Goal: Task Accomplishment & Management: Complete application form

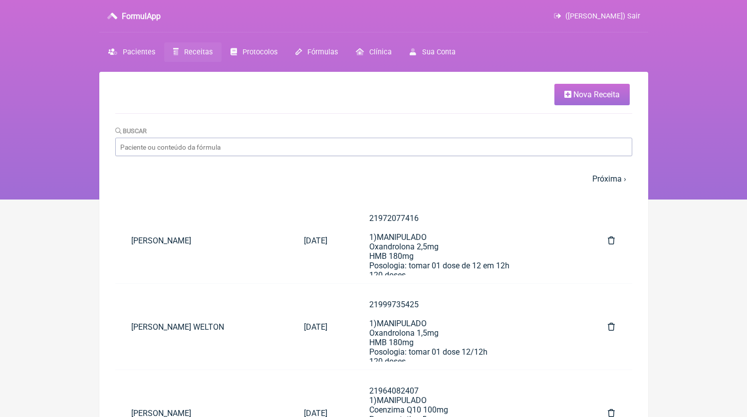
click at [608, 104] on link "Nova Receita" at bounding box center [591, 94] width 75 height 21
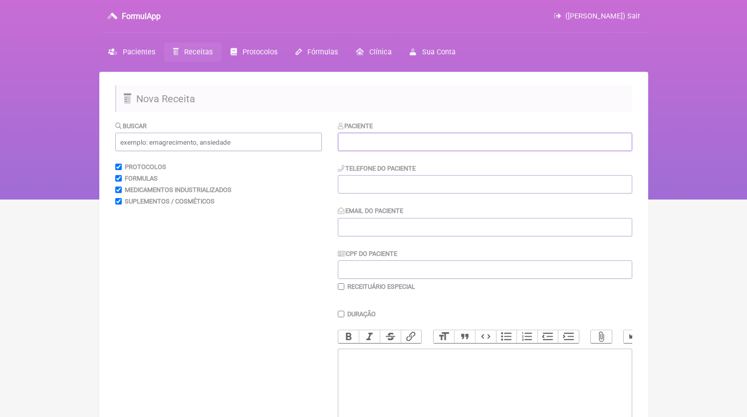
click at [381, 141] on input "text" at bounding box center [485, 142] width 294 height 18
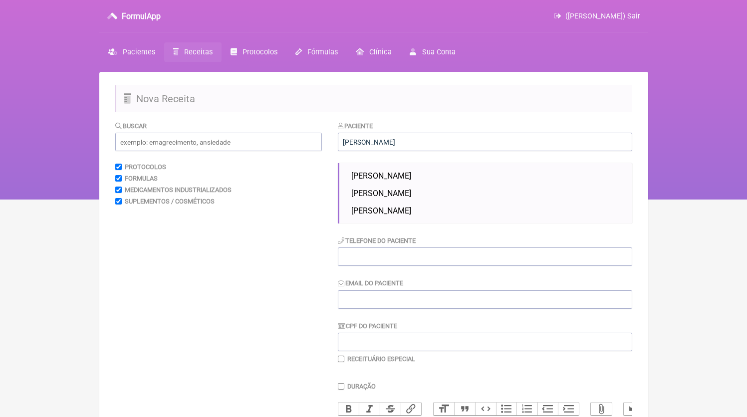
click at [405, 174] on span "[PERSON_NAME]" at bounding box center [381, 175] width 60 height 9
type input "[PERSON_NAME]"
type input "21982774007"
type input "[EMAIL_ADDRESS][DOMAIN_NAME]"
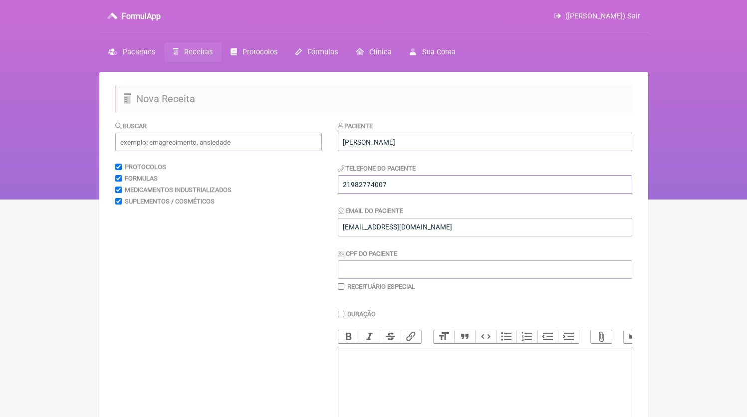
click at [407, 179] on input "21982774007" at bounding box center [485, 184] width 294 height 18
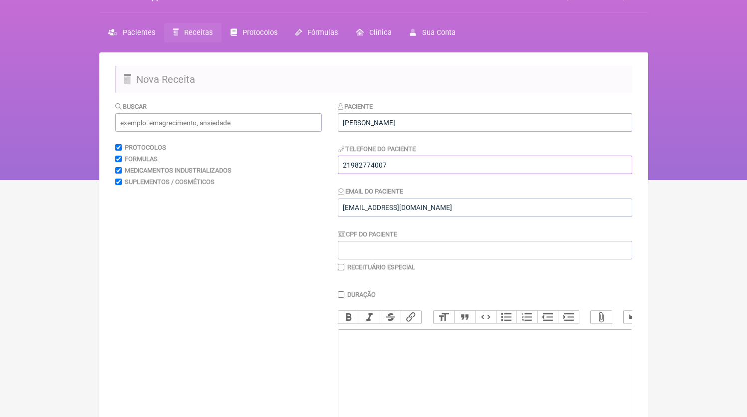
scroll to position [26, 0]
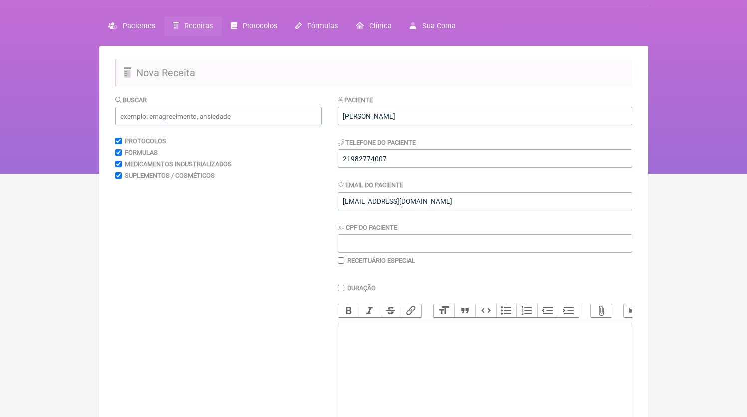
click at [444, 364] on trix-editor at bounding box center [485, 383] width 294 height 120
paste trix-editor "<div>21982774007</div>"
paste trix-editor "<div>21982774007<br><br>21982774007<br>1) MANIPULADO<br>Anastrozol | 0,1mg<br>P…"
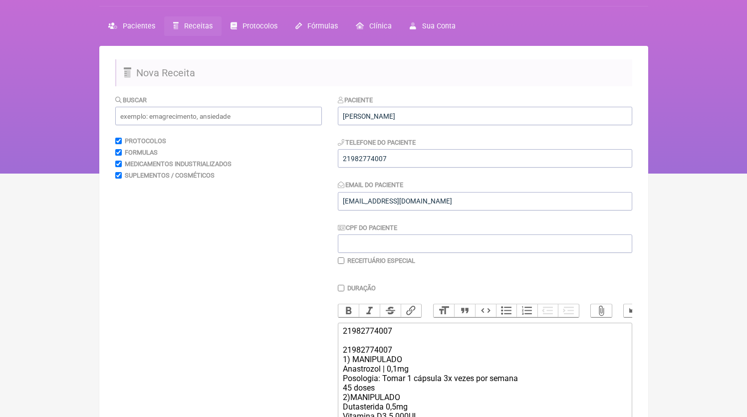
scroll to position [165, 0]
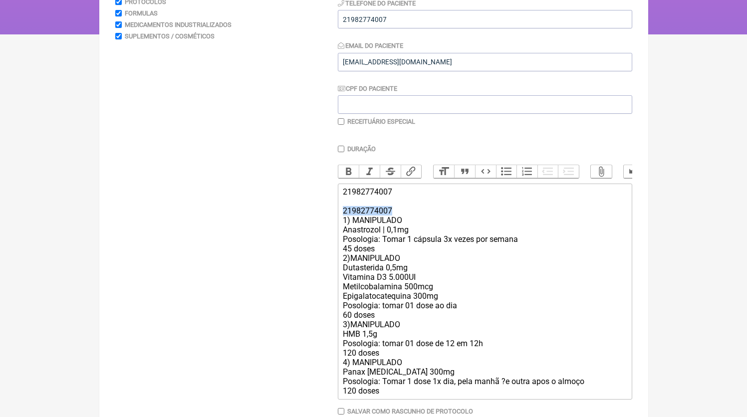
drag, startPoint x: 403, startPoint y: 224, endPoint x: 307, endPoint y: 217, distance: 96.0
click at [307, 217] on form "Buscar Protocolos Formulas Medicamentos Industrializados Suplementos / Cosmétic…" at bounding box center [373, 205] width 517 height 498
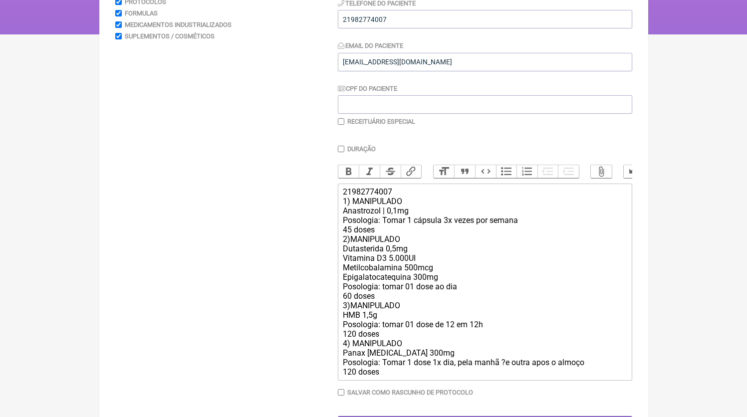
click at [397, 239] on div "21982774007 1) MANIPULADO Anastrozol | 0,1mg Posologia: Tomar 1 cápsula 3x veze…" at bounding box center [484, 282] width 283 height 190
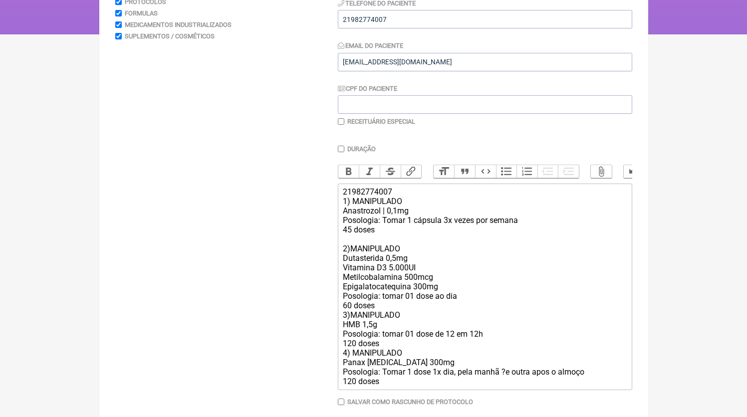
click at [389, 316] on div "21982774007 1) MANIPULADO Anastrozol | 0,1mg Posologia: Tomar 1 cápsula 3x veze…" at bounding box center [484, 286] width 283 height 199
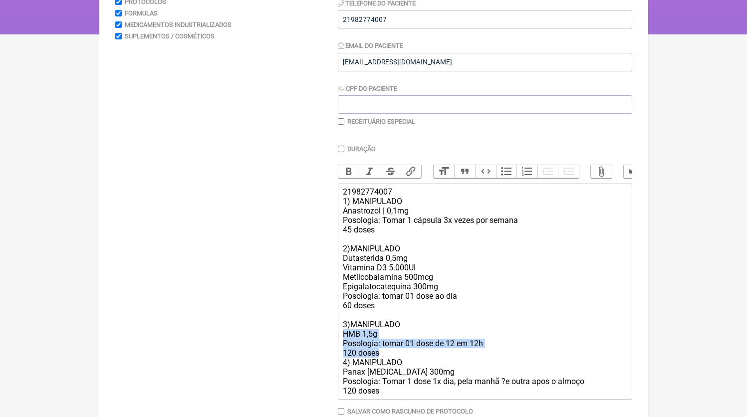
drag, startPoint x: 392, startPoint y: 362, endPoint x: 336, endPoint y: 344, distance: 58.2
click at [336, 344] on form "Buscar Protocolos Formulas Medicamentos Industrializados Suplementos / Cosmétic…" at bounding box center [373, 205] width 517 height 498
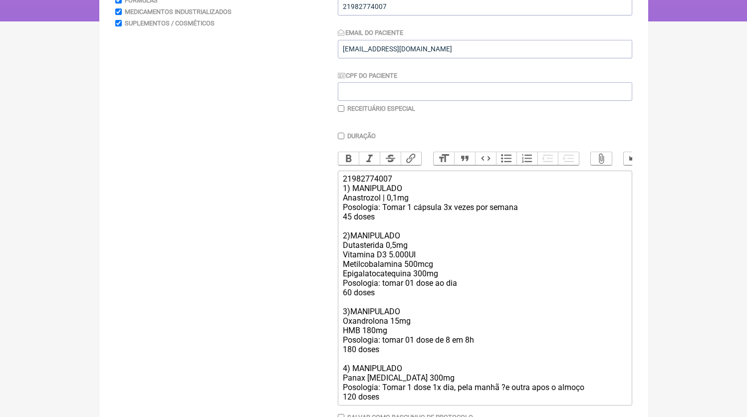
scroll to position [192, 0]
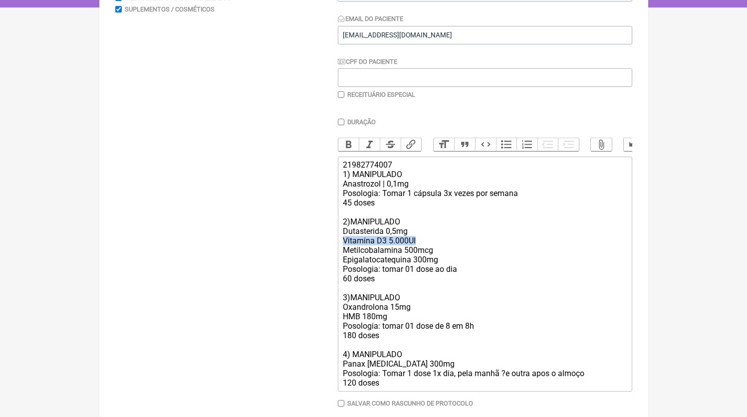
drag, startPoint x: 455, startPoint y: 251, endPoint x: 258, endPoint y: 249, distance: 197.1
click at [258, 249] on form "Buscar Protocolos Formulas Medicamentos Industrializados Suplementos / Cosmétic…" at bounding box center [373, 187] width 517 height 517
click at [486, 264] on div "21982774007 1) MANIPULADO Anastrozol | 0,1mg Posologia: Tomar 1 cápsula 3x veze…" at bounding box center [484, 274] width 283 height 228
drag, startPoint x: 453, startPoint y: 264, endPoint x: 304, endPoint y: 254, distance: 149.6
click at [304, 254] on form "Buscar Protocolos Formulas Medicamentos Industrializados Suplementos / Cosmétic…" at bounding box center [373, 187] width 517 height 517
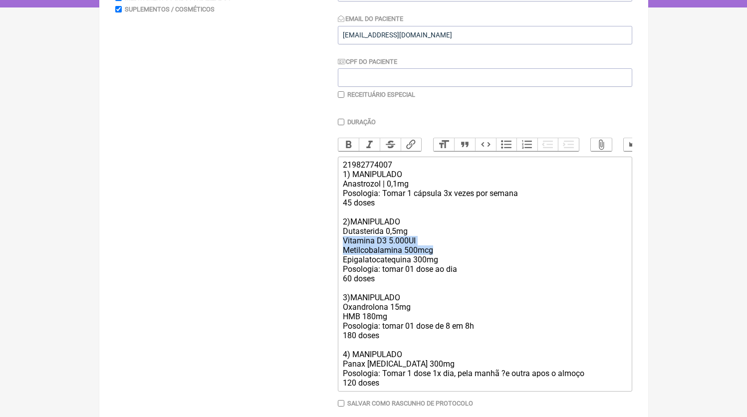
click at [454, 264] on div "21982774007 1) MANIPULADO Anastrozol | 0,1mg Posologia: Tomar 1 cápsula 3x veze…" at bounding box center [484, 274] width 283 height 228
drag, startPoint x: 443, startPoint y: 270, endPoint x: 324, endPoint y: 253, distance: 120.0
click at [324, 254] on form "Buscar Protocolos Formulas Medicamentos Industrializados Suplementos / Cosmétic…" at bounding box center [373, 187] width 517 height 517
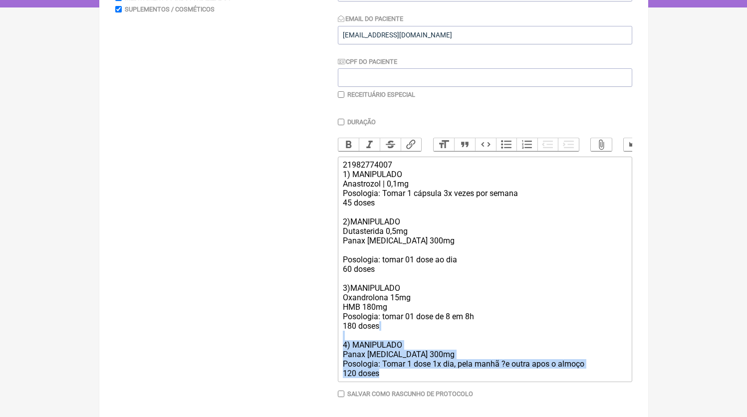
drag, startPoint x: 398, startPoint y: 384, endPoint x: 297, endPoint y: 348, distance: 106.6
click at [297, 348] on form "Buscar Protocolos Formulas Medicamentos Industrializados Suplementos / Cosmétic…" at bounding box center [373, 183] width 517 height 508
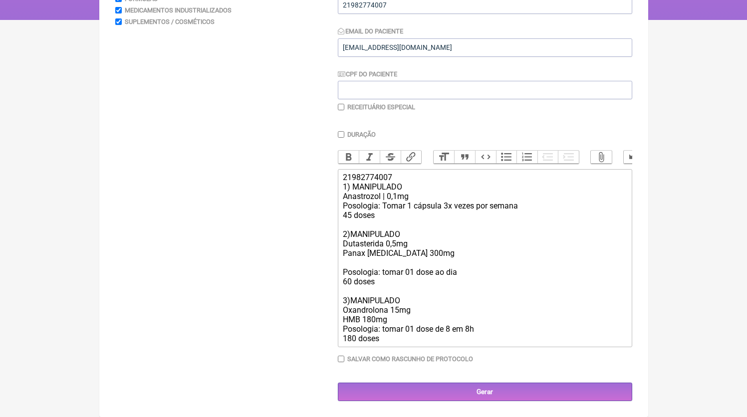
scroll to position [190, 0]
click at [399, 266] on div "21982774007 1) MANIPULADO Anastrozol | 0,1mg Posologia: Tomar 1 cápsula 3x veze…" at bounding box center [484, 258] width 283 height 171
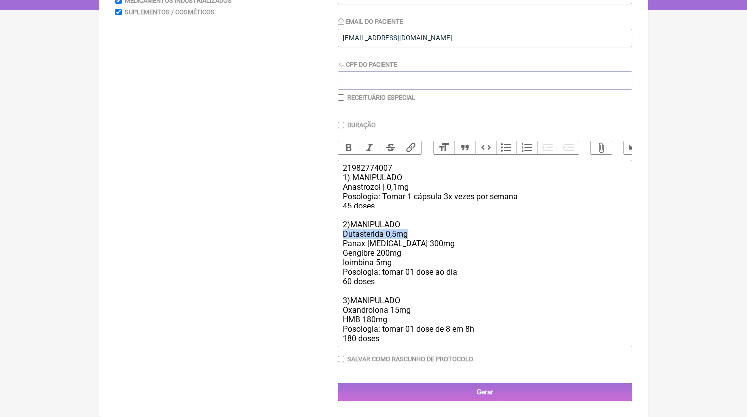
drag, startPoint x: 420, startPoint y: 246, endPoint x: 305, endPoint y: 241, distance: 114.4
click at [305, 241] on form "Buscar Protocolos Formulas Medicamentos Industrializados Suplementos / Cosmétic…" at bounding box center [373, 167] width 517 height 470
click at [429, 197] on div "21982774007 1) MANIPULADO Anastrozol | 0,1mg Posologia: Tomar 1 cápsula 3x veze…" at bounding box center [484, 253] width 283 height 180
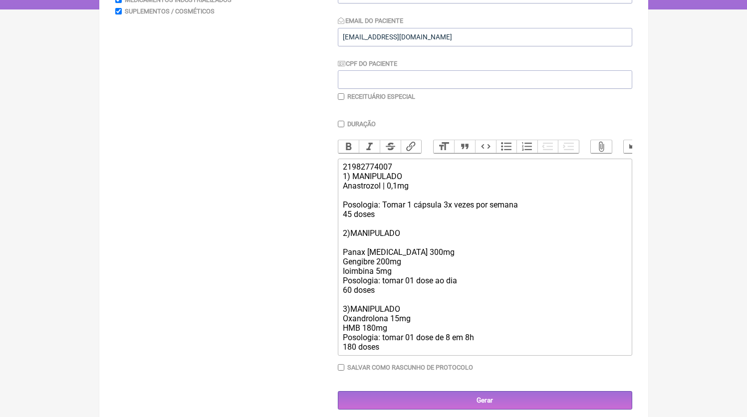
paste trix-editor "Dutasterida 0,5mg"
click at [391, 249] on div "21982774007 1) MANIPULADO Anastrozol | 0,1mg Dutasterida 0,5mg Posologia: Tomar…" at bounding box center [484, 257] width 283 height 190
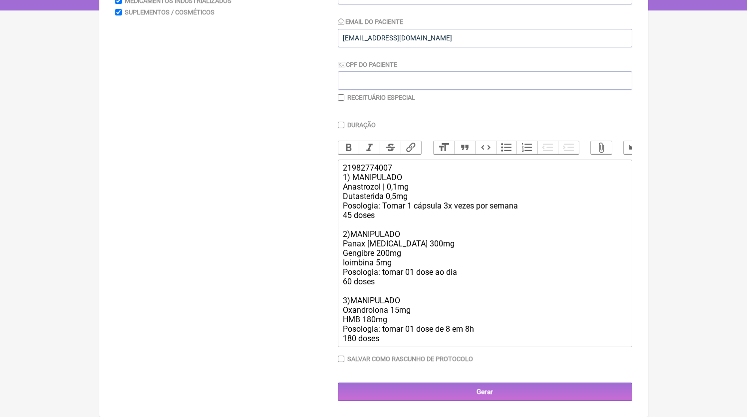
type trix-editor "<div>21982774007<br>1) MANIPULADO<br>Anastrozol | 0,1mg<br>Dutasterida 0,5mg<br…"
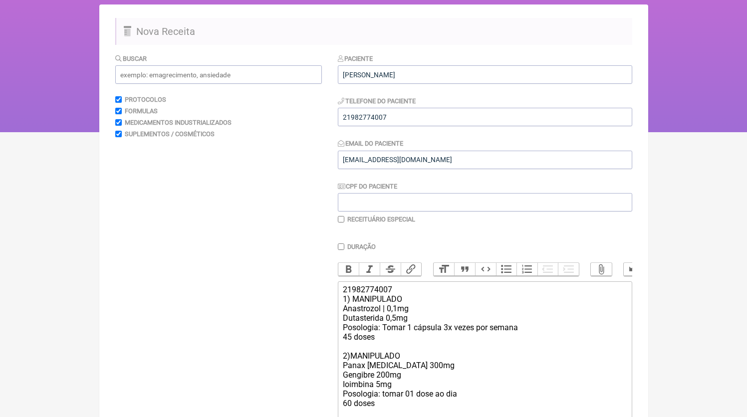
scroll to position [16, 0]
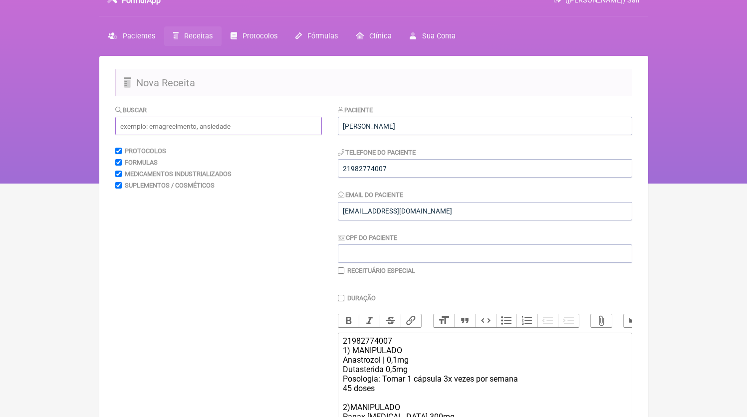
click at [165, 133] on input "text" at bounding box center [218, 126] width 207 height 18
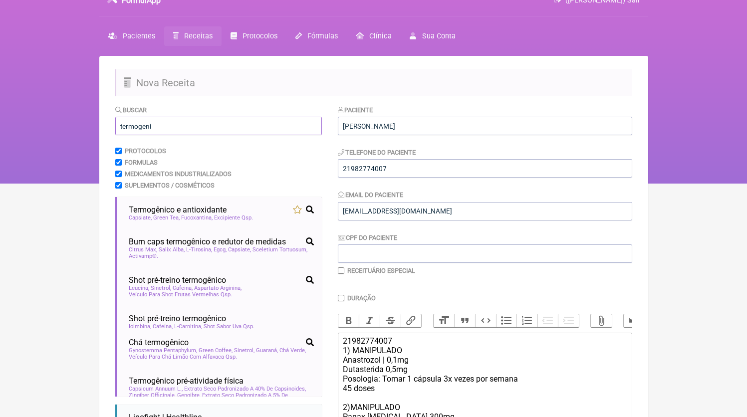
type input "termogeni"
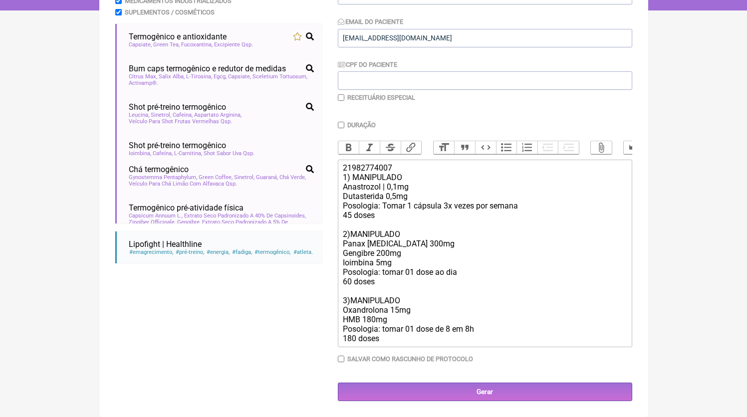
click at [426, 267] on div "21982774007 1) MANIPULADO Anastrozol | 0,1mg Dutasterida 0,5mg Posologia: Tomar…" at bounding box center [484, 253] width 283 height 180
click at [492, 275] on div "21982774007 1) MANIPULADO Anastrozol | 0,1mg Dutasterida 0,5mg Posologia: Tomar…" at bounding box center [484, 253] width 283 height 180
click at [478, 270] on div "21982774007 1) MANIPULADO Anastrozol | 0,1mg Dutasterida 0,5mg Posologia: Tomar…" at bounding box center [484, 253] width 283 height 180
drag, startPoint x: 469, startPoint y: 271, endPoint x: 432, endPoint y: 268, distance: 37.0
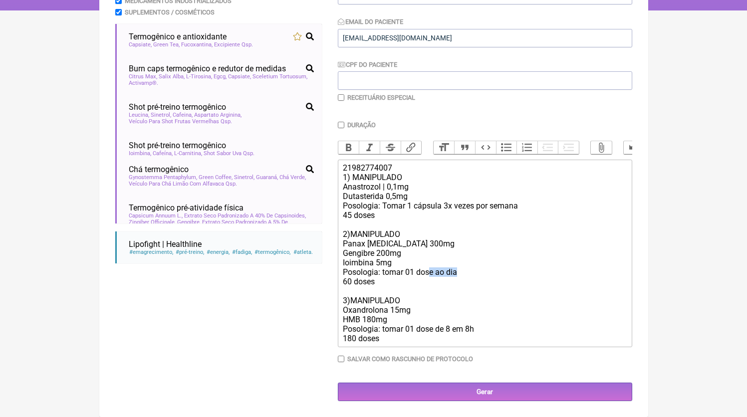
click at [432, 268] on div "21982774007 1) MANIPULADO Anastrozol | 0,1mg Dutasterida 0,5mg Posologia: Tomar…" at bounding box center [484, 253] width 283 height 180
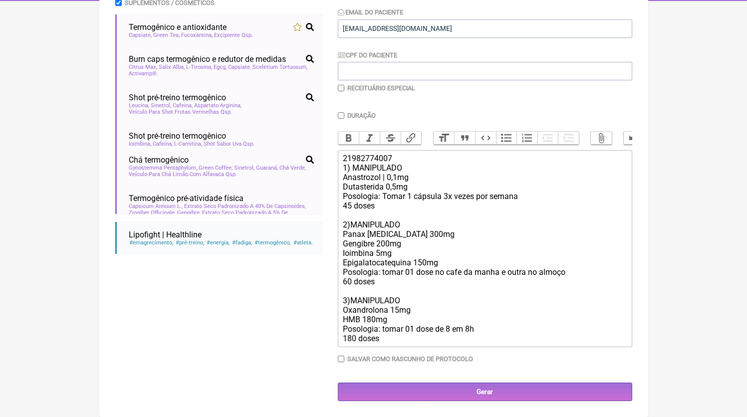
click at [395, 343] on div "21982774007 1) MANIPULADO Anastrozol | 0,1mg Dutasterida 0,5mg Posologia: Tomar…" at bounding box center [484, 249] width 283 height 190
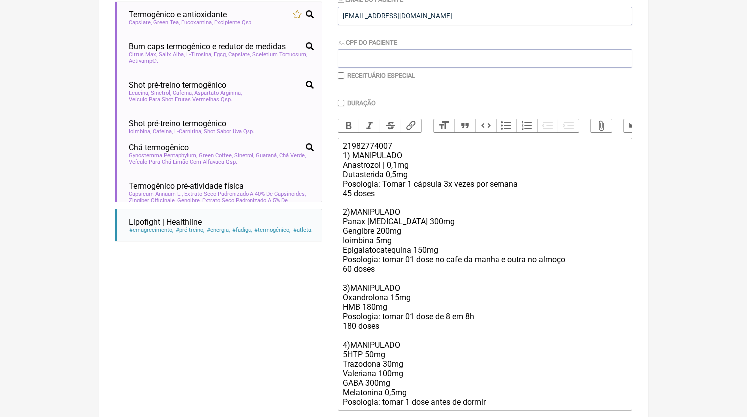
scroll to position [221, 0]
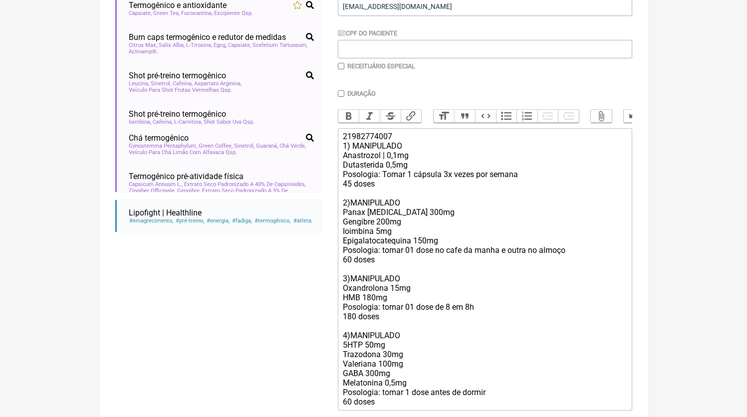
type trix-editor "<div>21982774007<br>1) MANIPULADO<br>Anastrozol | 0,1mg<br>Dutasterida 0,5mg<br…"
click at [360, 70] on label "Receituário Especial" at bounding box center [381, 65] width 68 height 7
checkbox input "true"
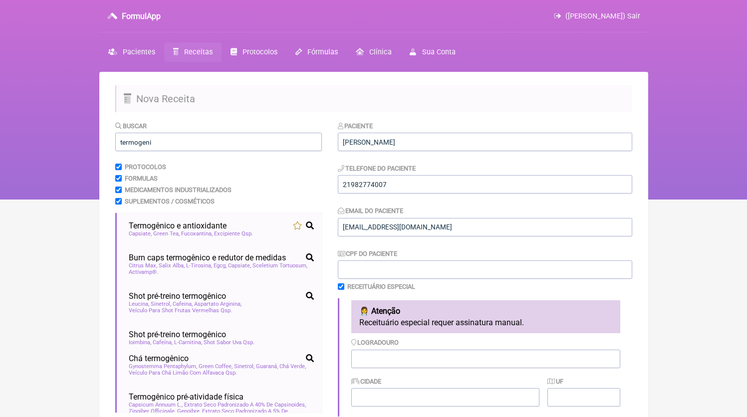
scroll to position [423, 0]
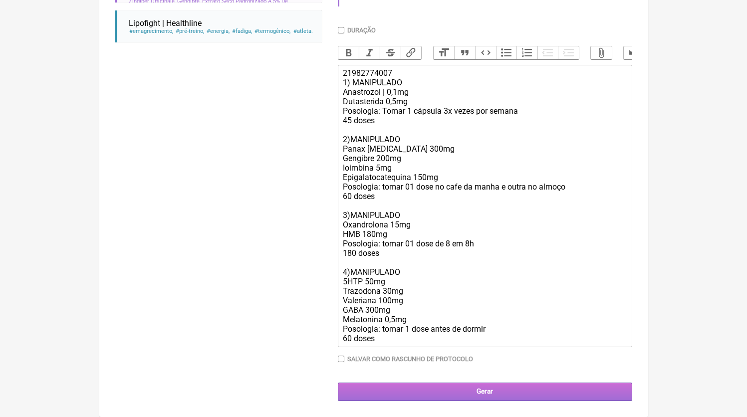
click at [489, 392] on input "Gerar" at bounding box center [485, 392] width 294 height 18
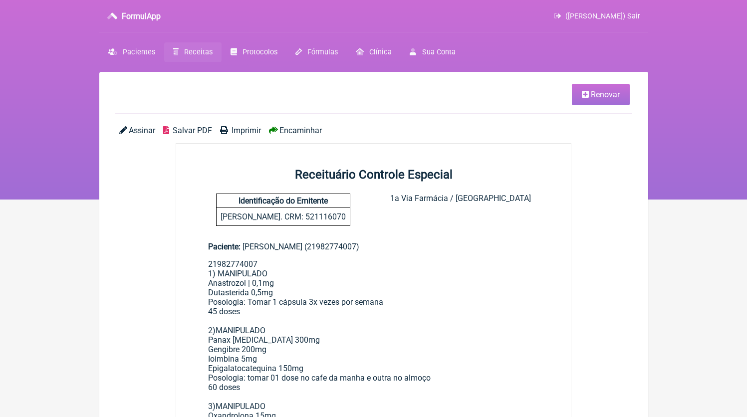
click at [198, 127] on span "Salvar PDF" at bounding box center [192, 130] width 39 height 9
